Goal: Task Accomplishment & Management: Use online tool/utility

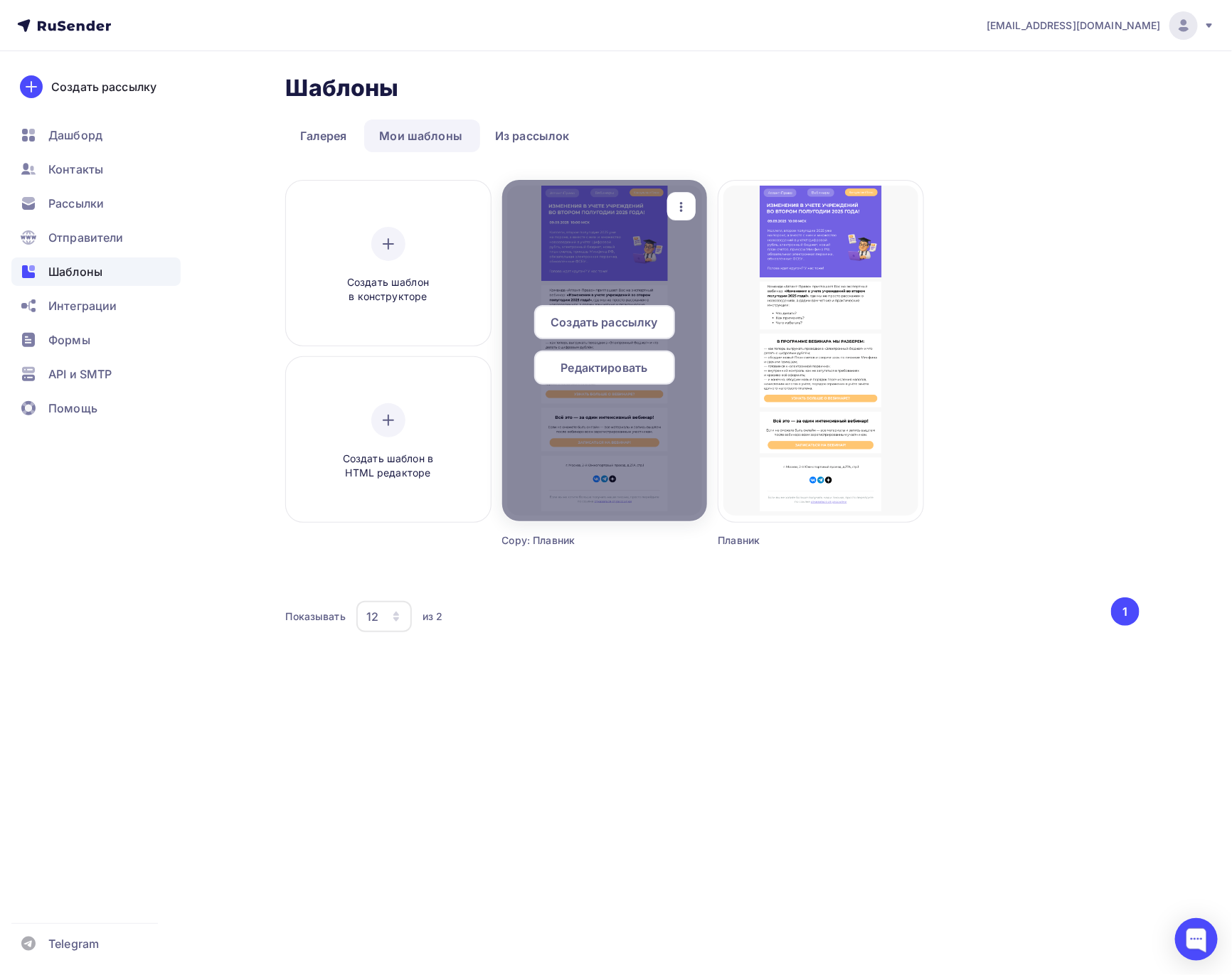
click at [624, 222] on div at bounding box center [604, 351] width 205 height 342
click at [646, 372] on span "Редактировать" at bounding box center [604, 367] width 87 height 17
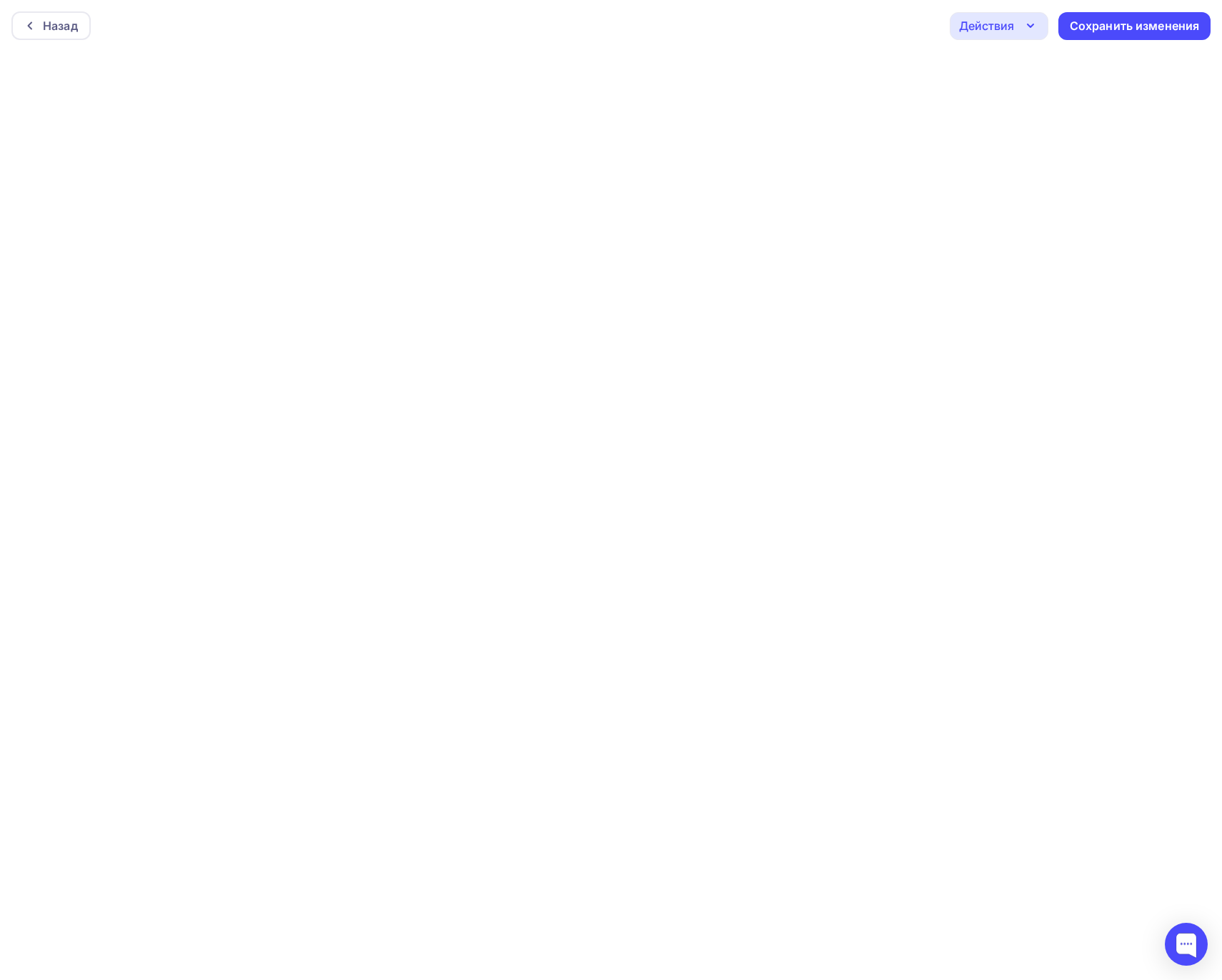
click at [1030, 28] on icon "button" at bounding box center [1031, 26] width 17 height 17
click at [1022, 91] on div "Предпросмотр" at bounding box center [1038, 97] width 88 height 17
click at [1104, 24] on div "Сохранить изменения" at bounding box center [1134, 26] width 130 height 17
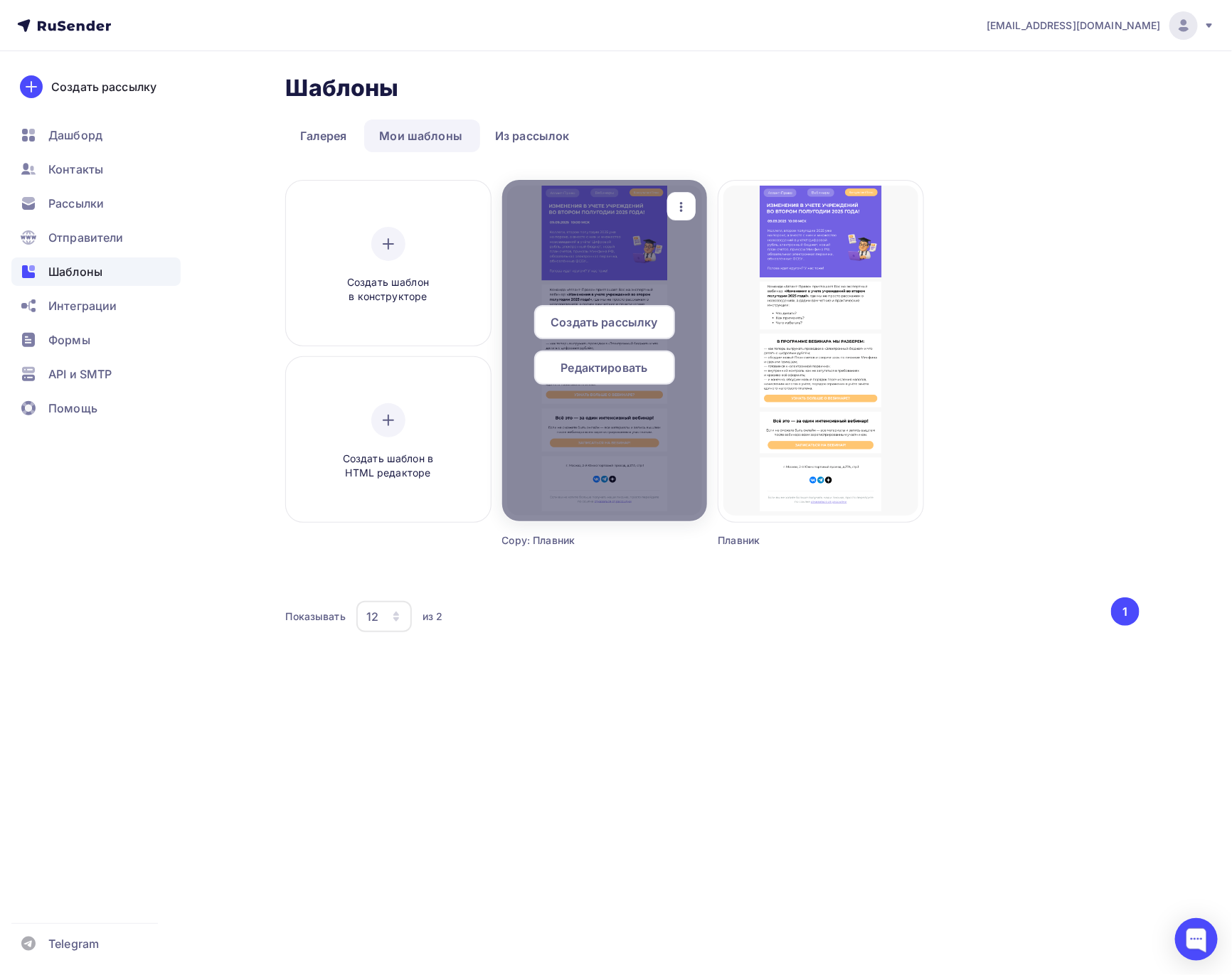
click at [583, 440] on div at bounding box center [604, 351] width 205 height 342
click at [594, 261] on div at bounding box center [604, 351] width 205 height 342
click at [618, 422] on div at bounding box center [604, 351] width 205 height 342
click at [611, 377] on div "Редактировать" at bounding box center [604, 368] width 141 height 34
